Goal: Task Accomplishment & Management: Manage account settings

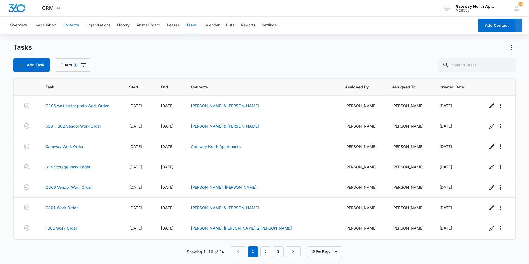
click at [63, 26] on button "Contacts" at bounding box center [71, 26] width 16 height 18
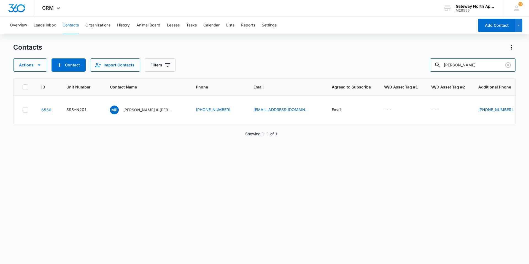
drag, startPoint x: 472, startPoint y: 64, endPoint x: 374, endPoint y: 57, distance: 98.8
click at [374, 57] on div "Contacts Actions Contact Import Contacts Filters [PERSON_NAME]" at bounding box center [264, 57] width 502 height 29
type input "g300"
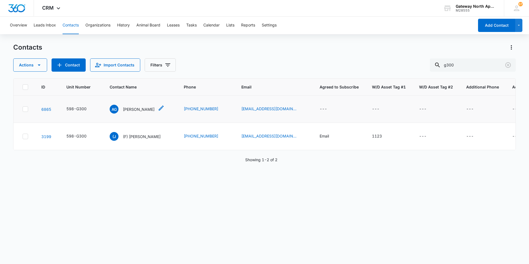
click at [139, 110] on p "[PERSON_NAME]" at bounding box center [139, 109] width 32 height 6
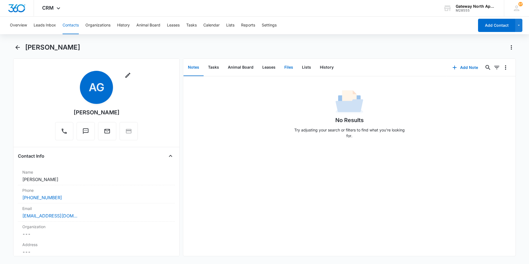
click at [283, 67] on button "Files" at bounding box center [289, 67] width 18 height 17
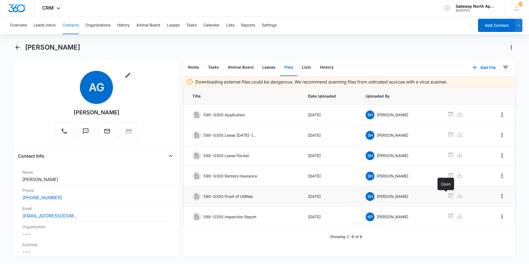
click at [447, 196] on icon at bounding box center [450, 195] width 7 height 7
drag, startPoint x: 449, startPoint y: 173, endPoint x: 480, endPoint y: 167, distance: 32.2
click at [449, 173] on icon at bounding box center [450, 175] width 7 height 7
